Goal: Book appointment/travel/reservation

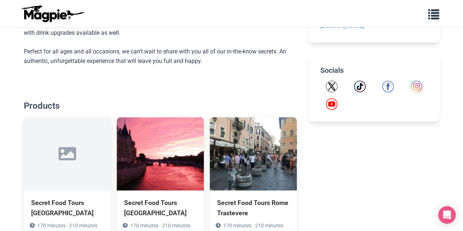
scroll to position [592, 0]
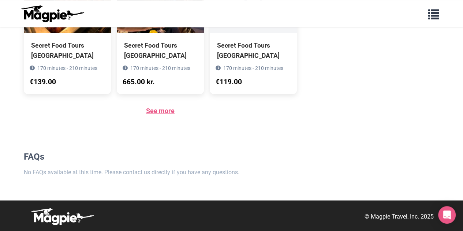
click at [159, 112] on link "See more" at bounding box center [160, 111] width 29 height 8
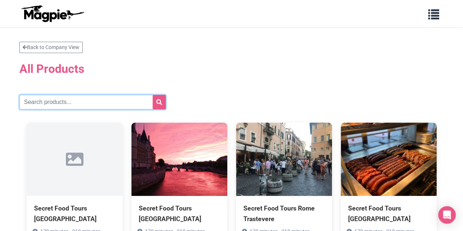
click at [112, 104] on input "text" at bounding box center [92, 102] width 146 height 15
click at [93, 101] on input "text" at bounding box center [92, 102] width 146 height 15
type input "[GEOGRAPHIC_DATA]"
click at [153, 95] on button "submit" at bounding box center [159, 102] width 13 height 15
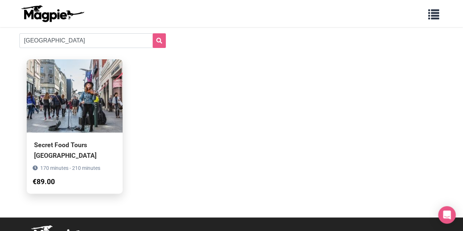
scroll to position [68, 0]
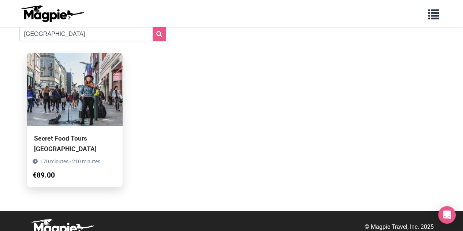
click at [93, 139] on div "Secret Food Tours [GEOGRAPHIC_DATA]" at bounding box center [74, 143] width 81 height 21
